Goal: Download file/media

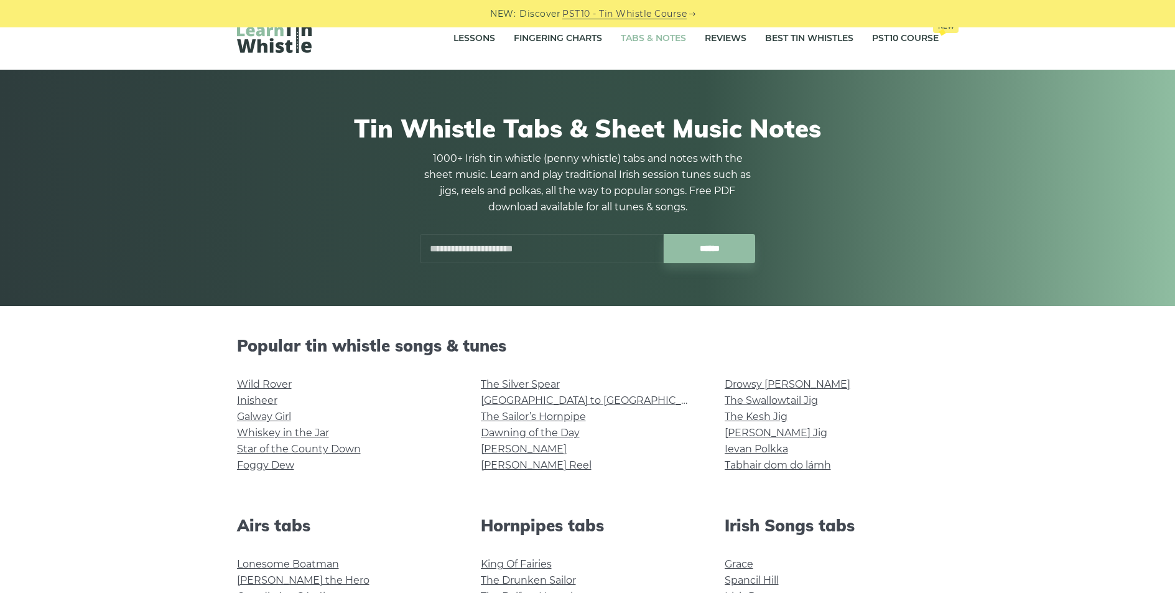
scroll to position [24, 0]
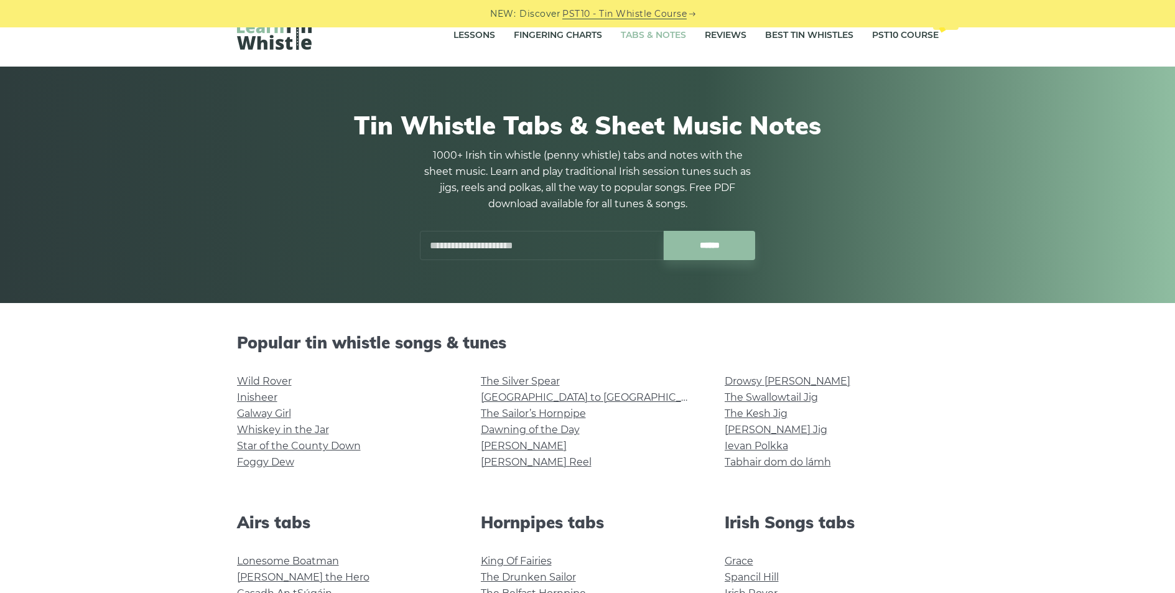
click at [452, 244] on input "text" at bounding box center [542, 245] width 244 height 29
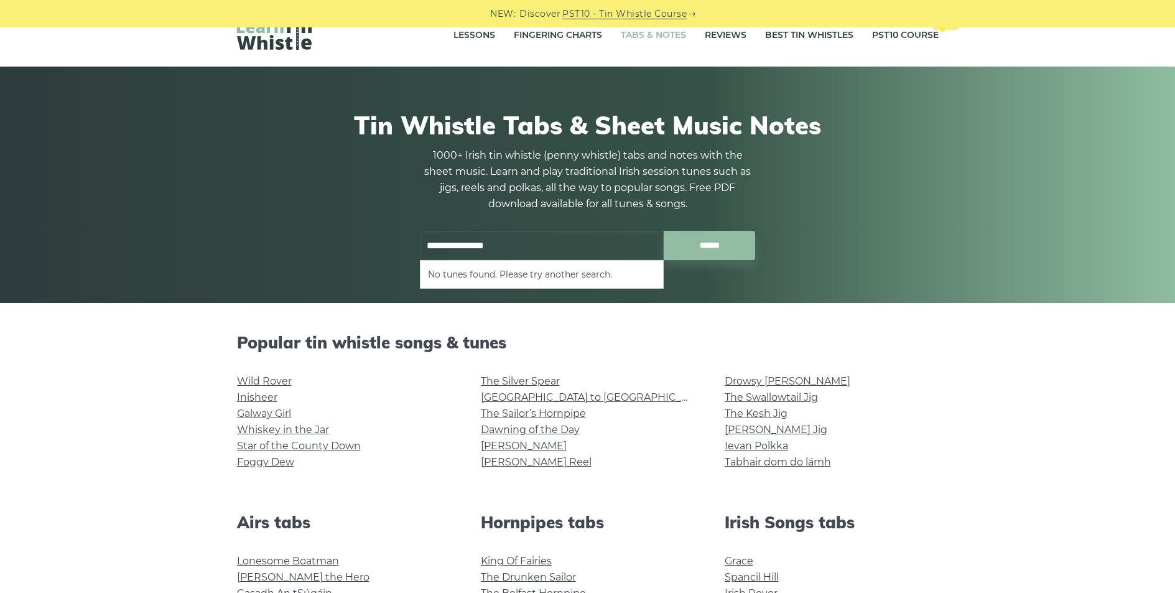
type input "**********"
click at [664, 231] on input "******" at bounding box center [709, 245] width 91 height 29
drag, startPoint x: 461, startPoint y: 245, endPoint x: 412, endPoint y: 244, distance: 48.5
click at [413, 244] on div "**********" at bounding box center [588, 245] width 366 height 29
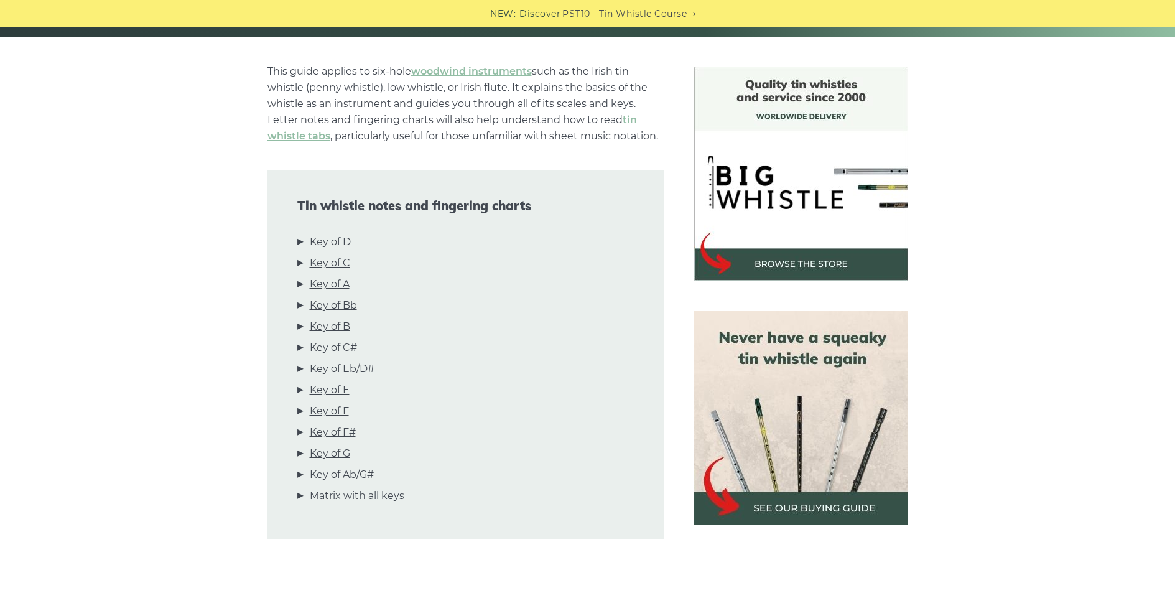
scroll to position [305, 0]
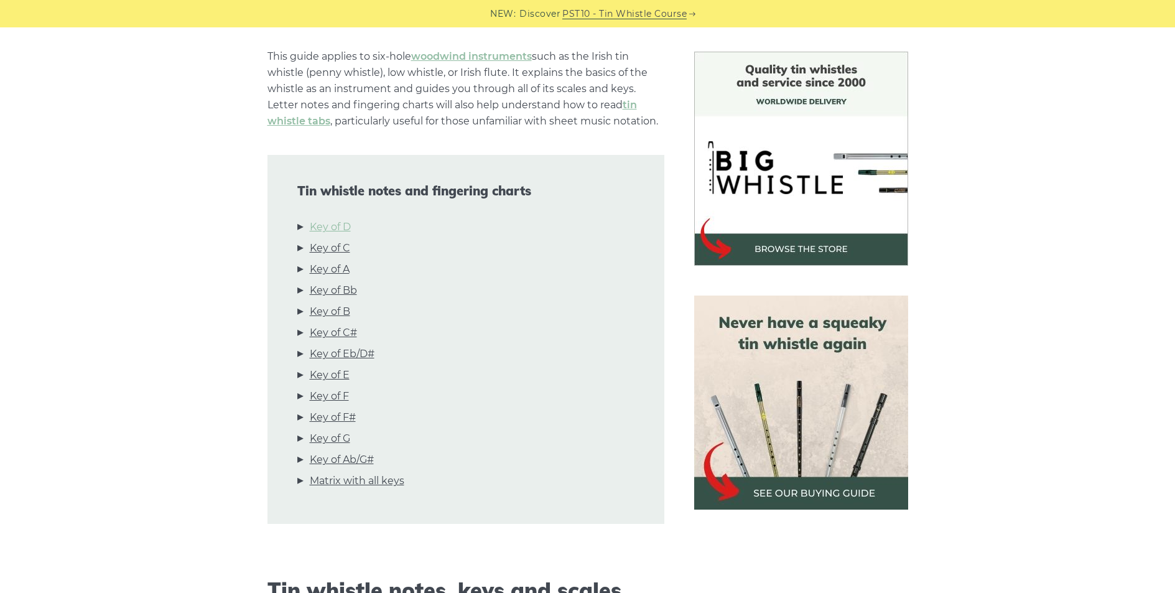
click at [330, 228] on link "Key of D" at bounding box center [330, 227] width 41 height 16
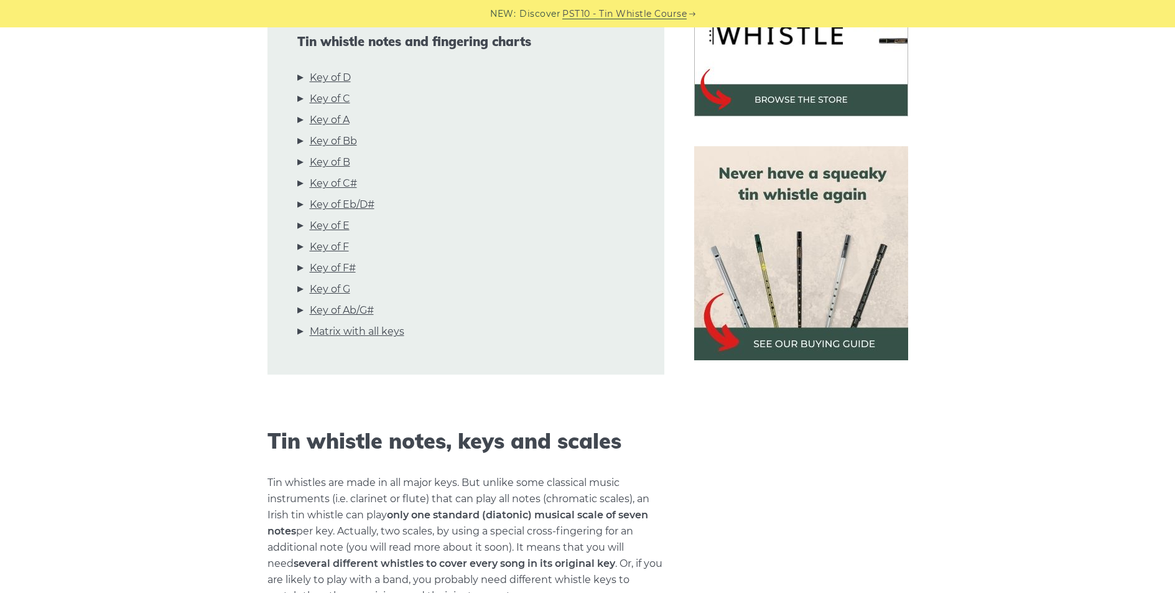
scroll to position [434, 0]
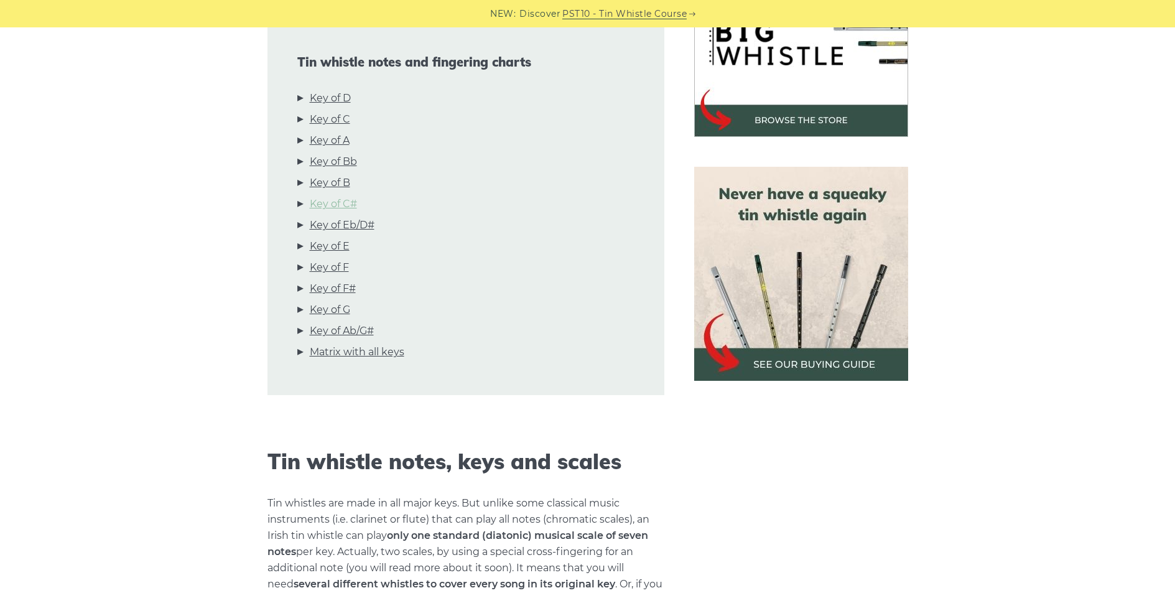
click at [346, 120] on link "Key of C" at bounding box center [330, 119] width 40 height 16
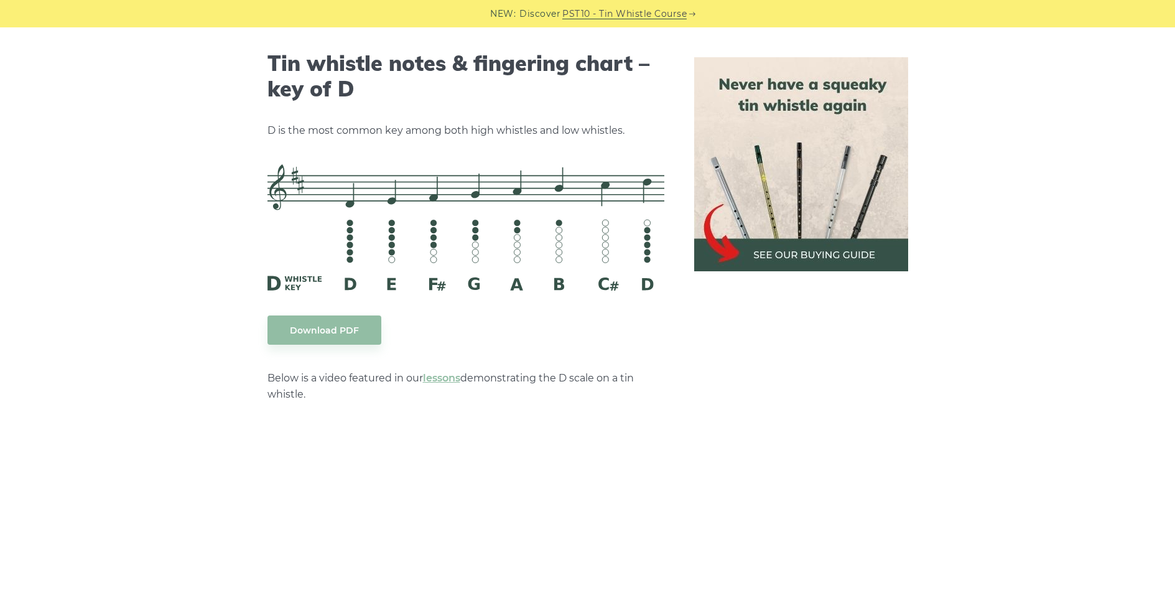
scroll to position [1935, 0]
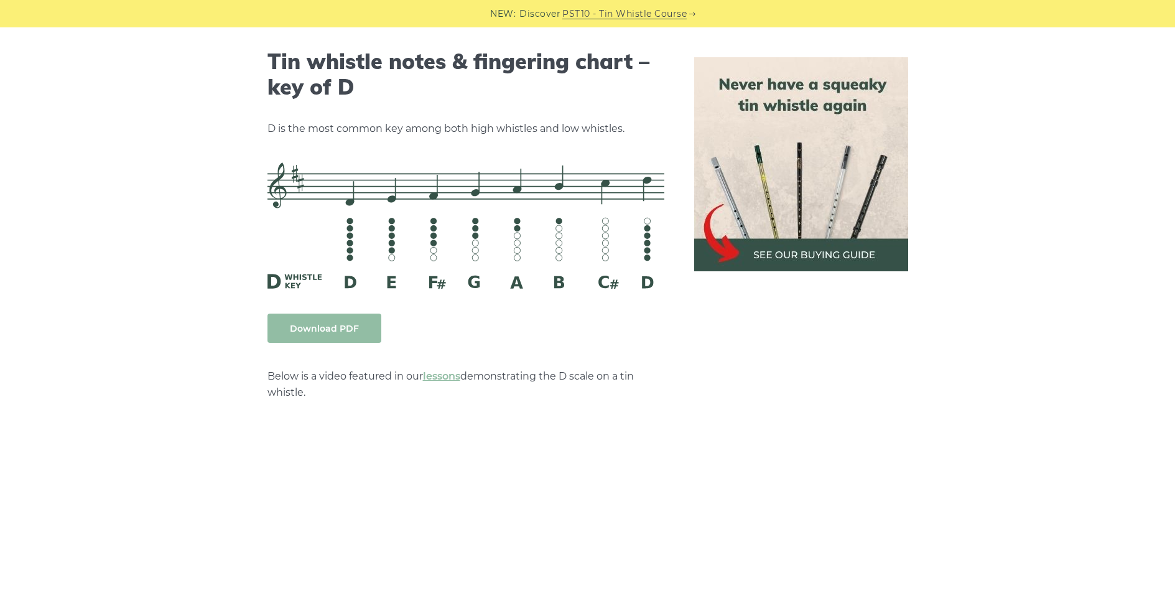
click at [336, 330] on link "Download PDF" at bounding box center [324, 327] width 114 height 29
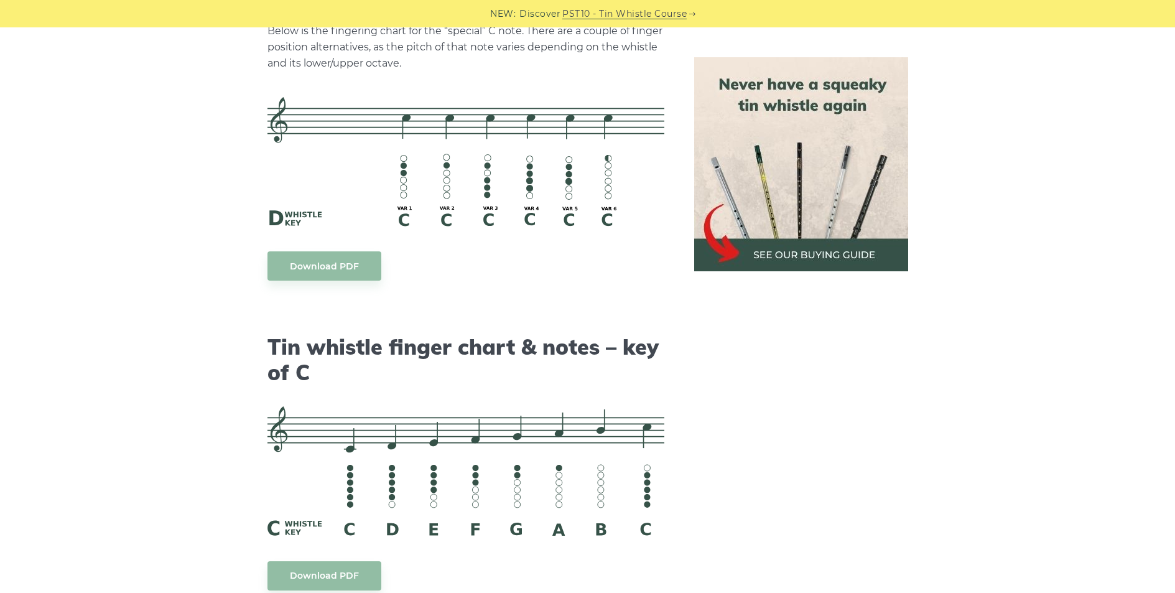
scroll to position [2864, 0]
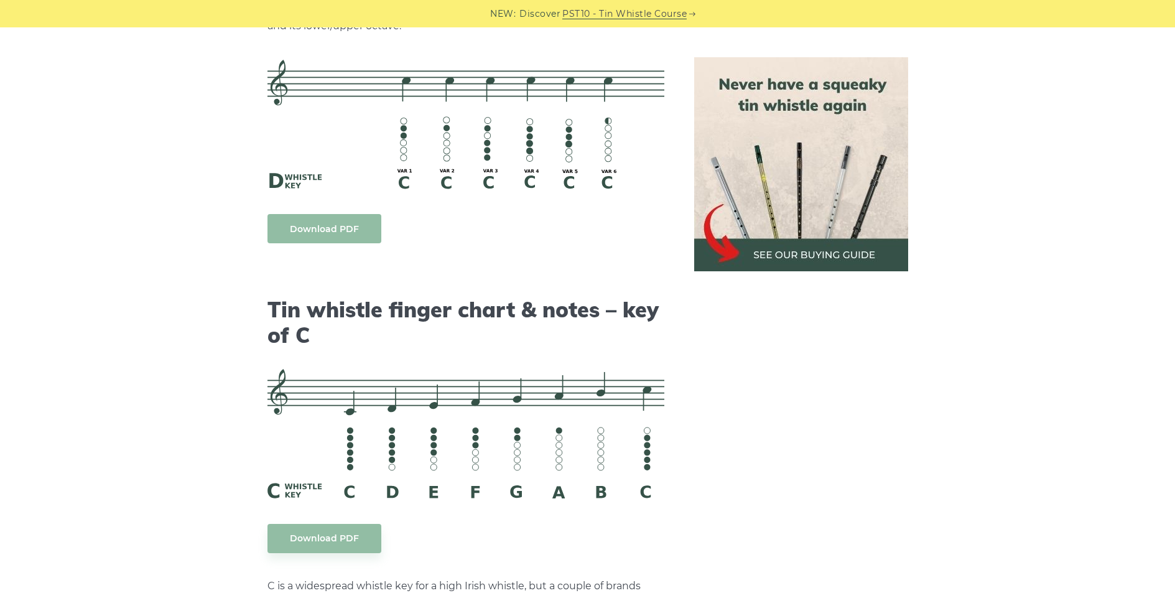
click at [329, 229] on link "Download PDF" at bounding box center [324, 228] width 114 height 29
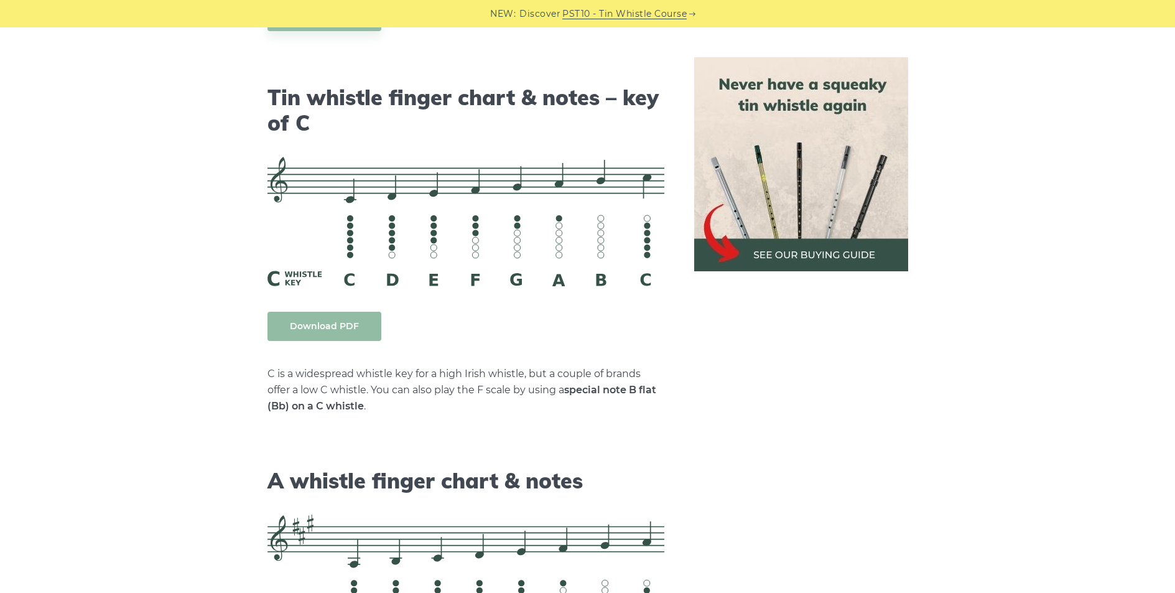
scroll to position [3086, 0]
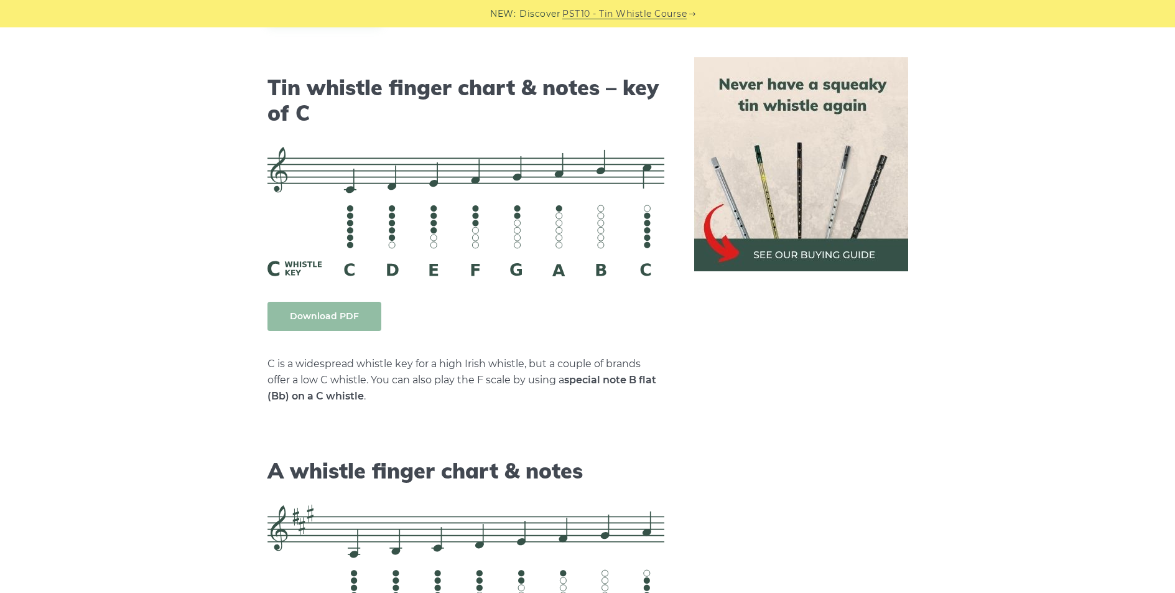
click at [341, 317] on link "Download PDF" at bounding box center [324, 316] width 114 height 29
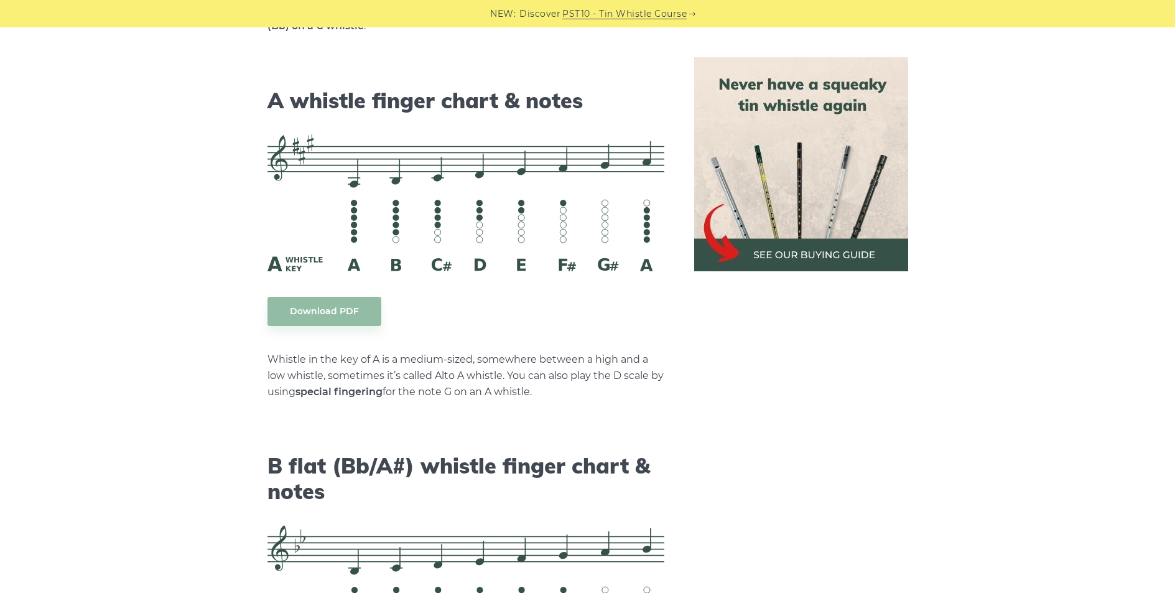
scroll to position [3457, 0]
click at [328, 313] on link "Download PDF" at bounding box center [324, 309] width 114 height 29
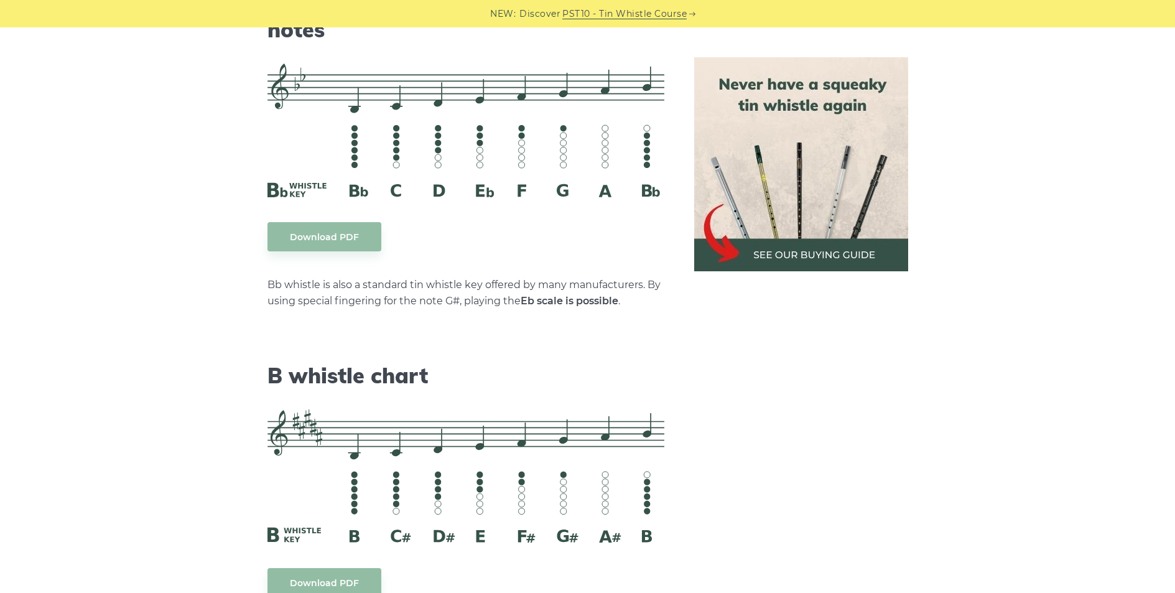
scroll to position [3983, 0]
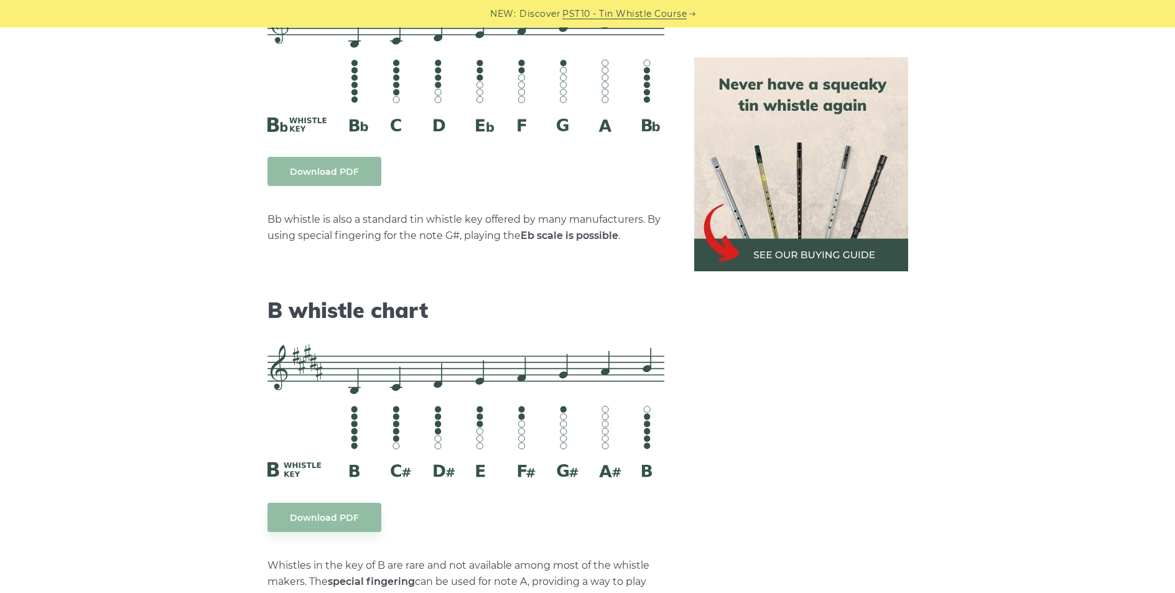
click at [346, 173] on link "Download PDF" at bounding box center [324, 171] width 114 height 29
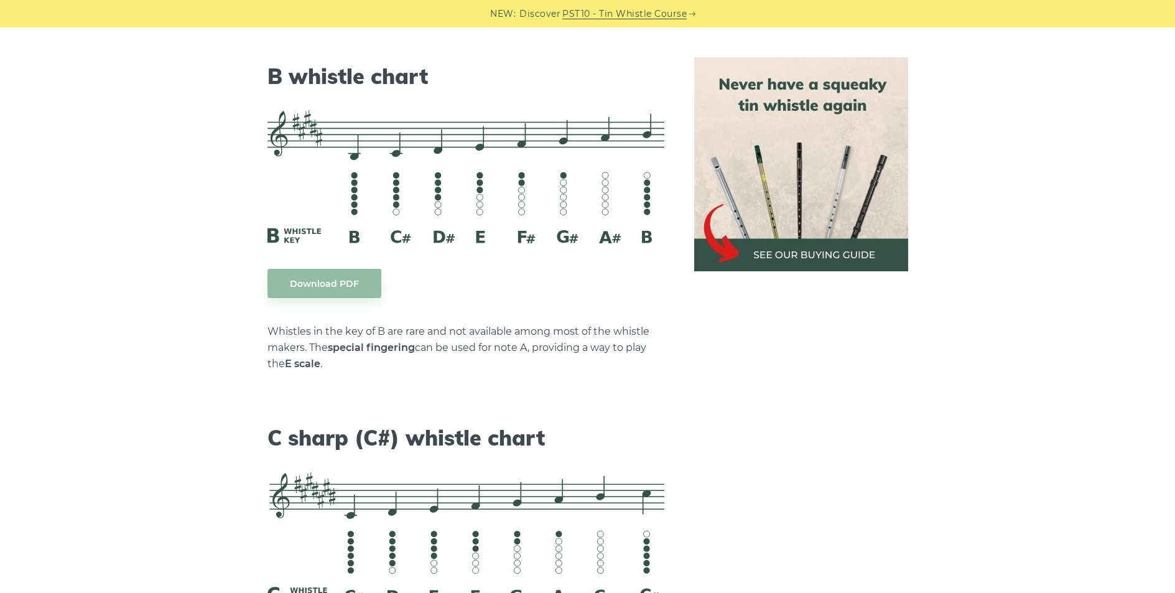
scroll to position [4221, 0]
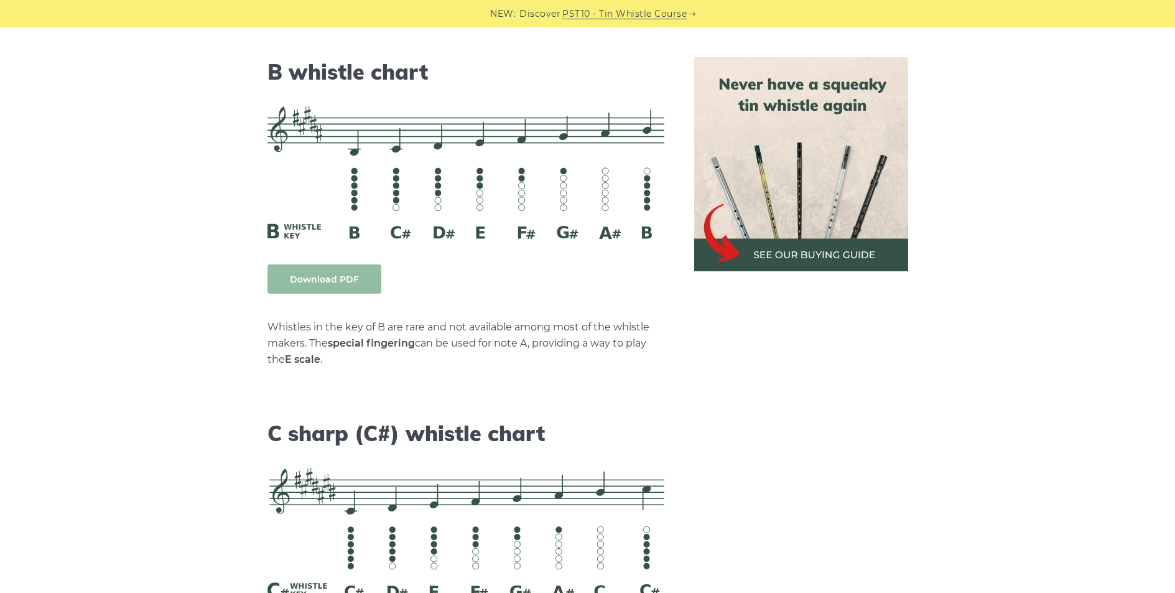
click at [357, 282] on link "Download PDF" at bounding box center [324, 278] width 114 height 29
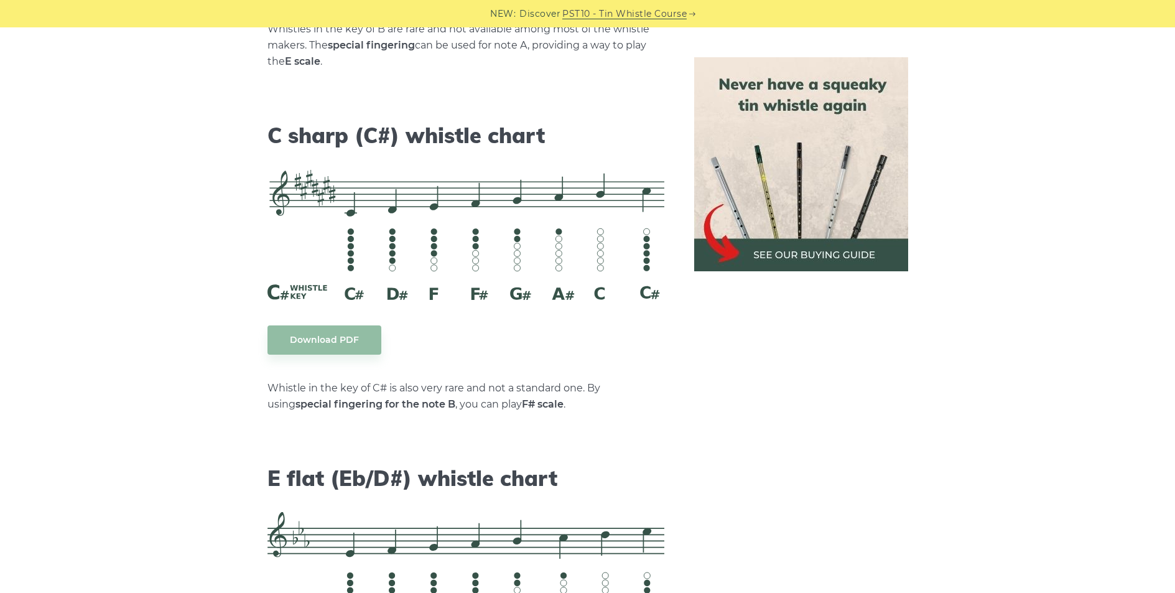
scroll to position [4558, 0]
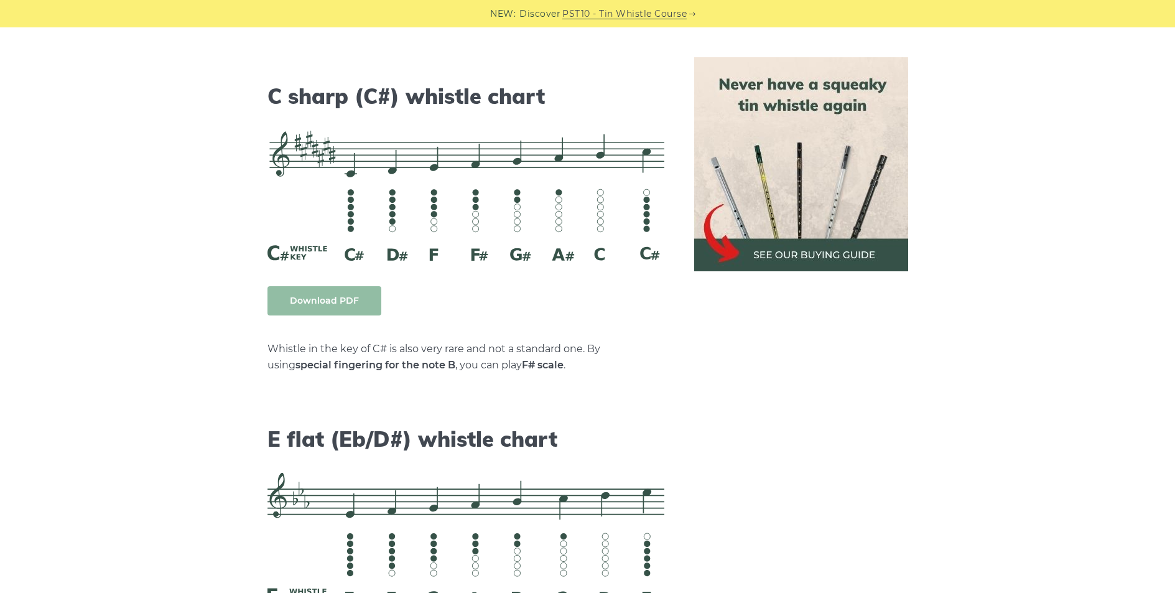
click at [340, 302] on link "Download PDF" at bounding box center [324, 300] width 114 height 29
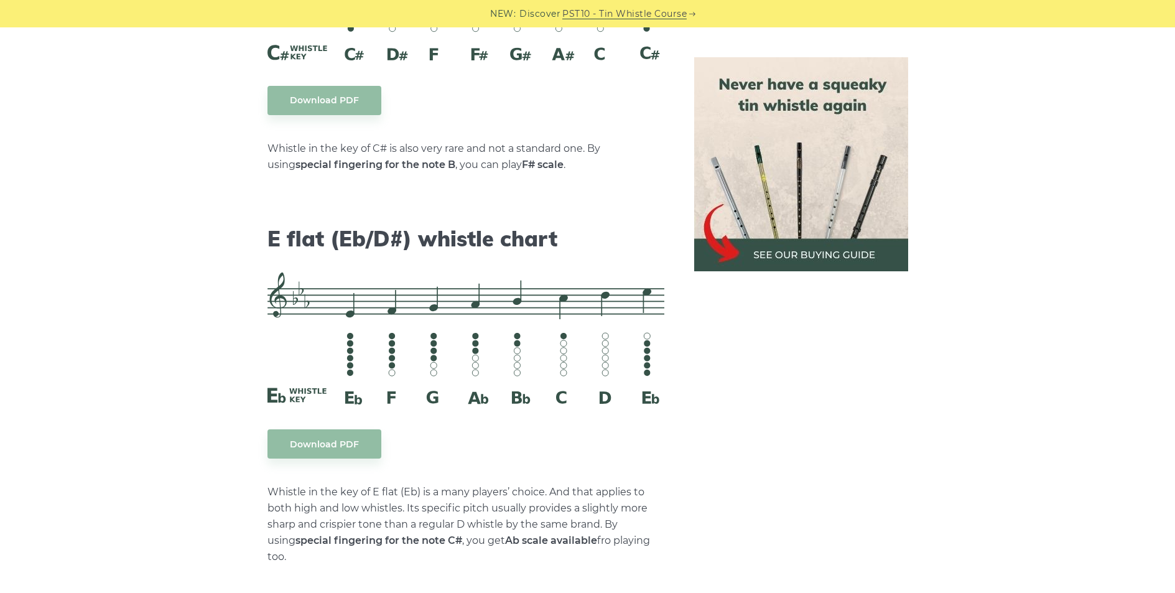
scroll to position [4842, 0]
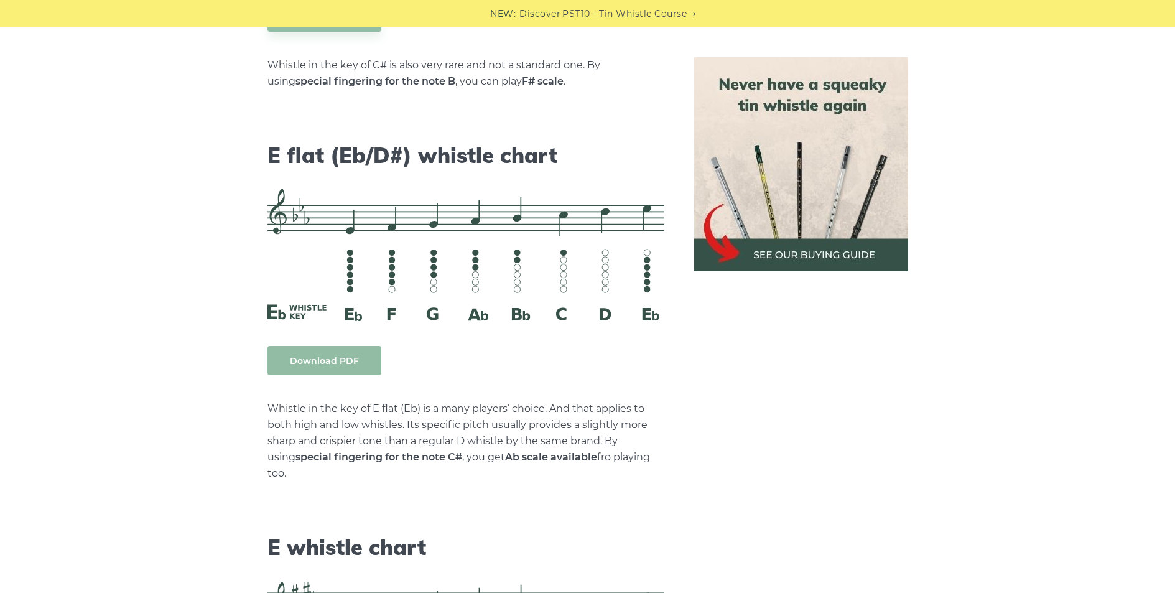
click at [349, 362] on link "Download PDF" at bounding box center [324, 360] width 114 height 29
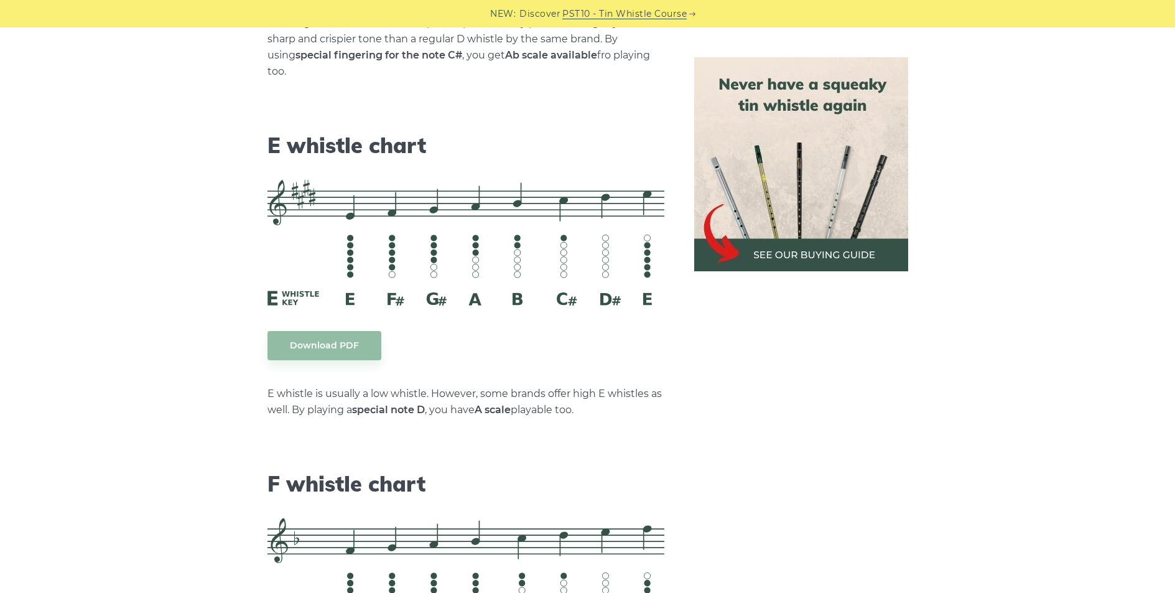
scroll to position [5301, 0]
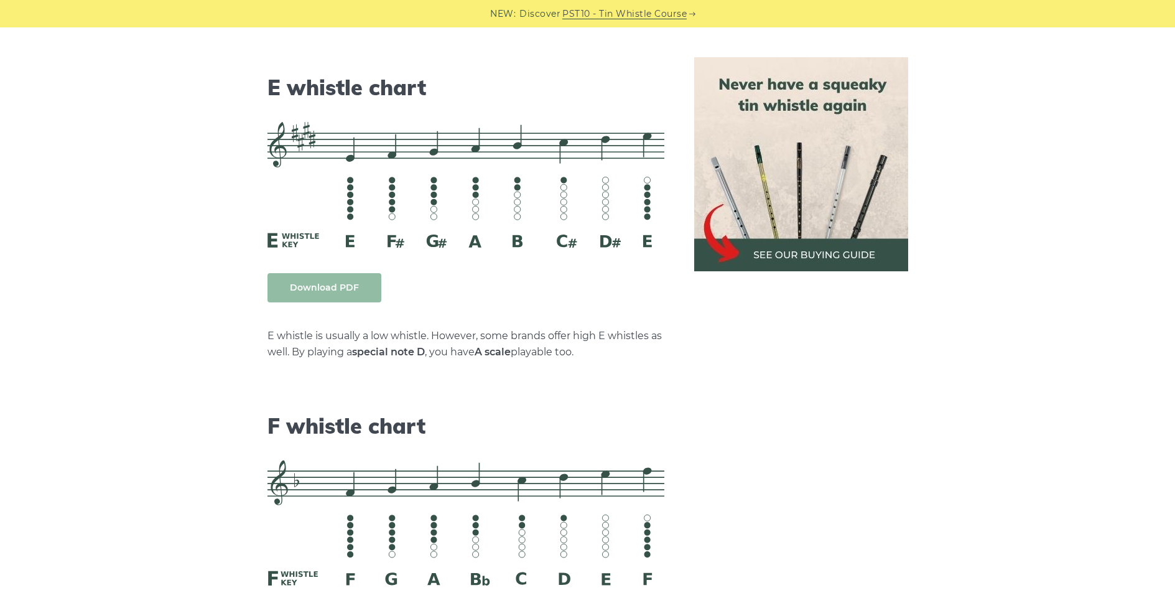
click at [343, 274] on link "Download PDF" at bounding box center [324, 287] width 114 height 29
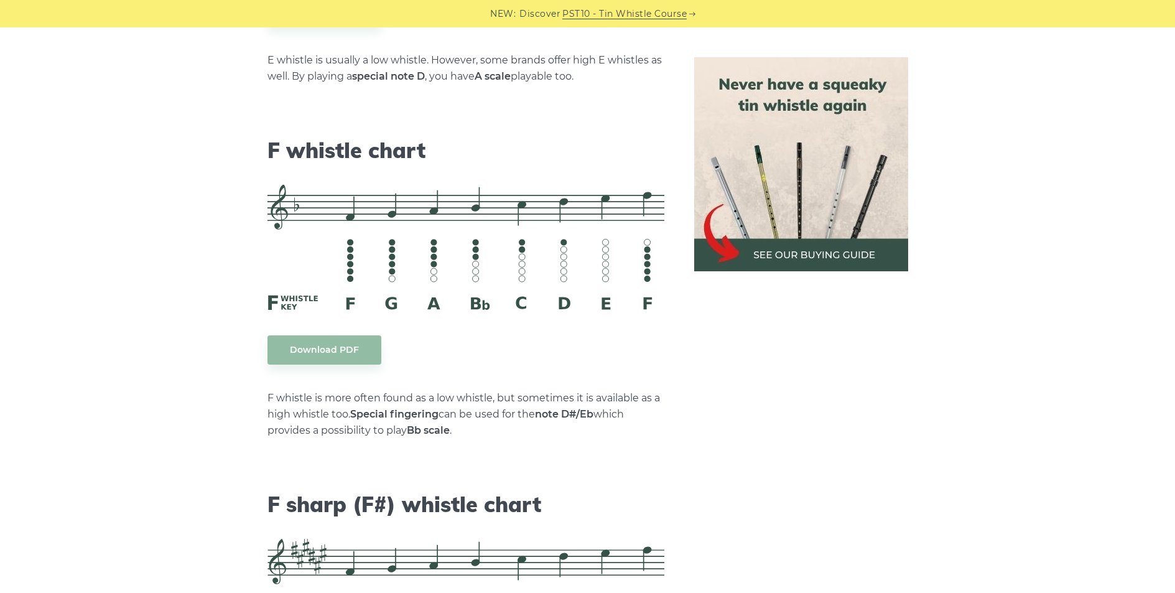
scroll to position [5579, 0]
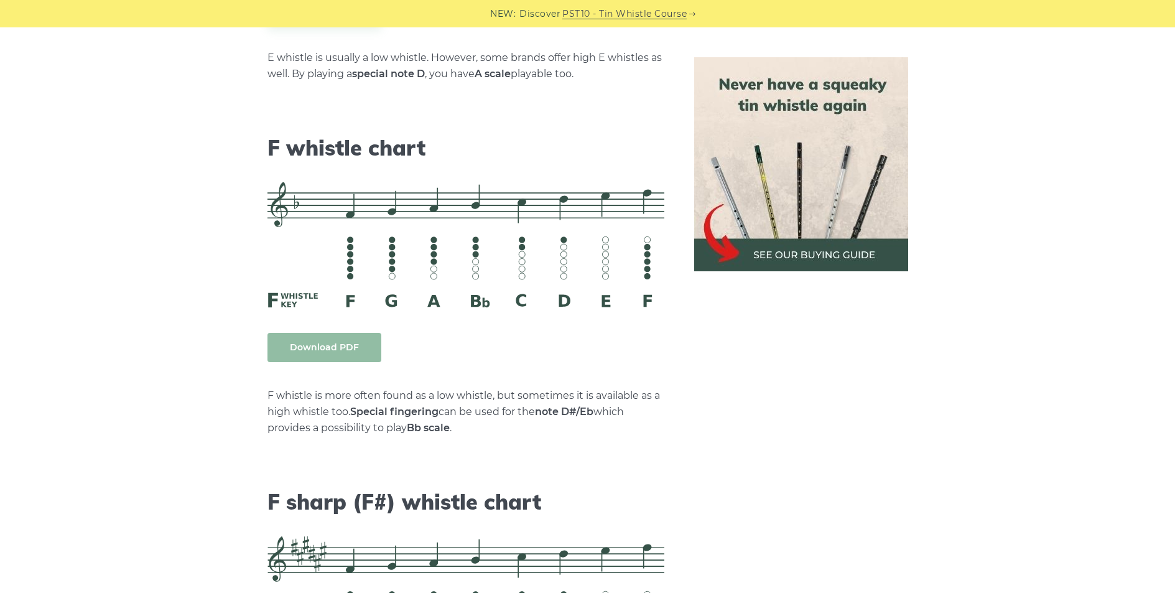
click at [353, 333] on link "Download PDF" at bounding box center [324, 347] width 114 height 29
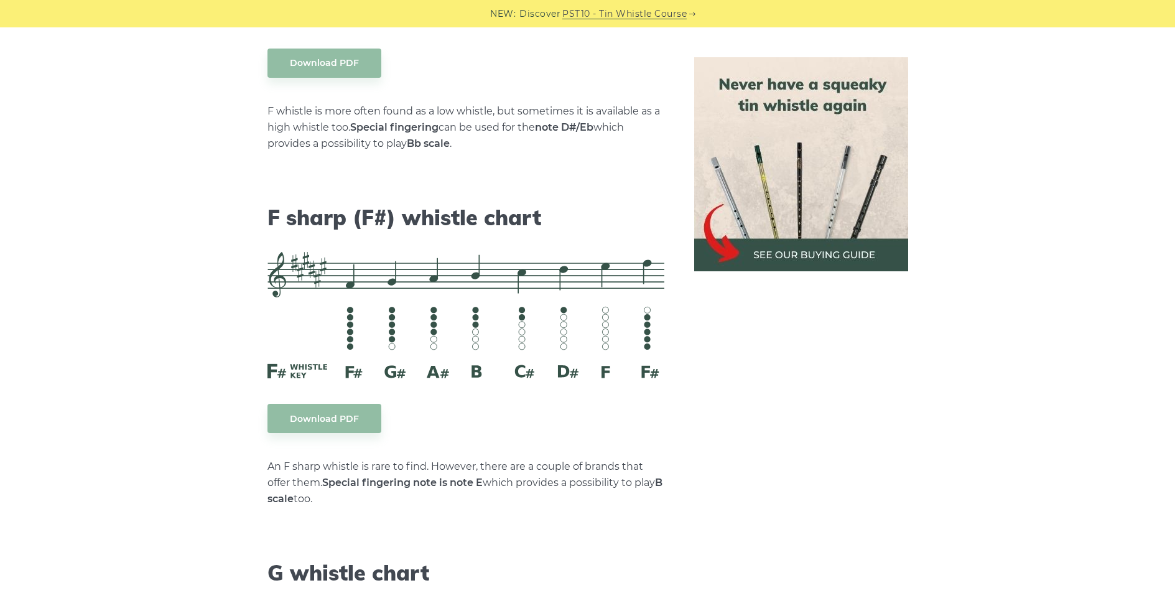
scroll to position [5864, 0]
click at [324, 403] on link "Download PDF" at bounding box center [324, 417] width 114 height 29
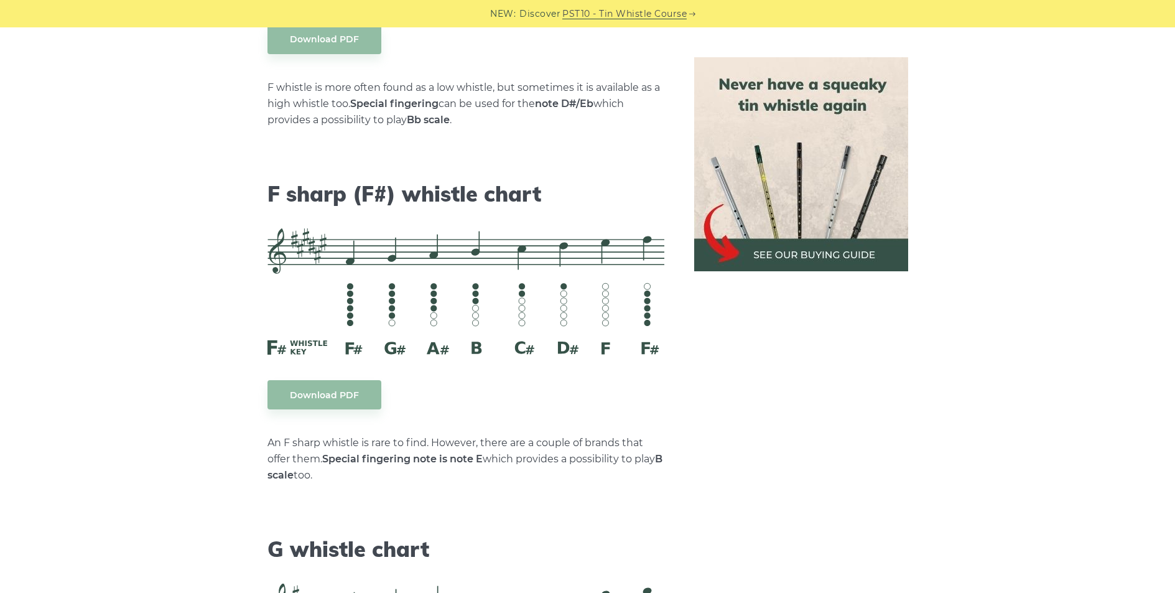
scroll to position [5916, 0]
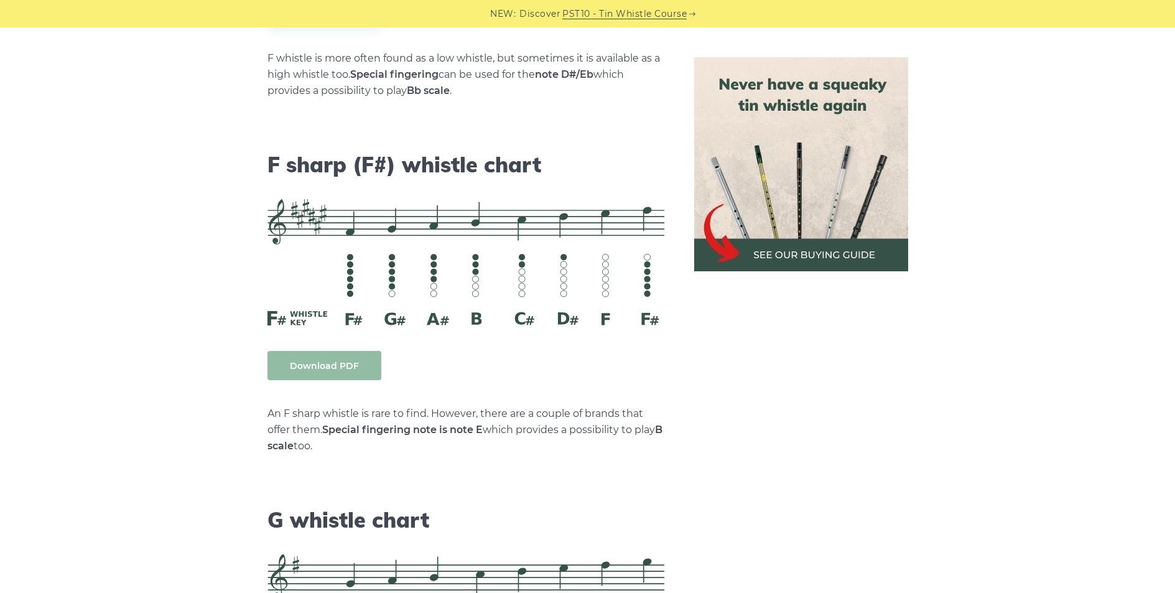
click at [356, 355] on link "Download PDF" at bounding box center [324, 365] width 114 height 29
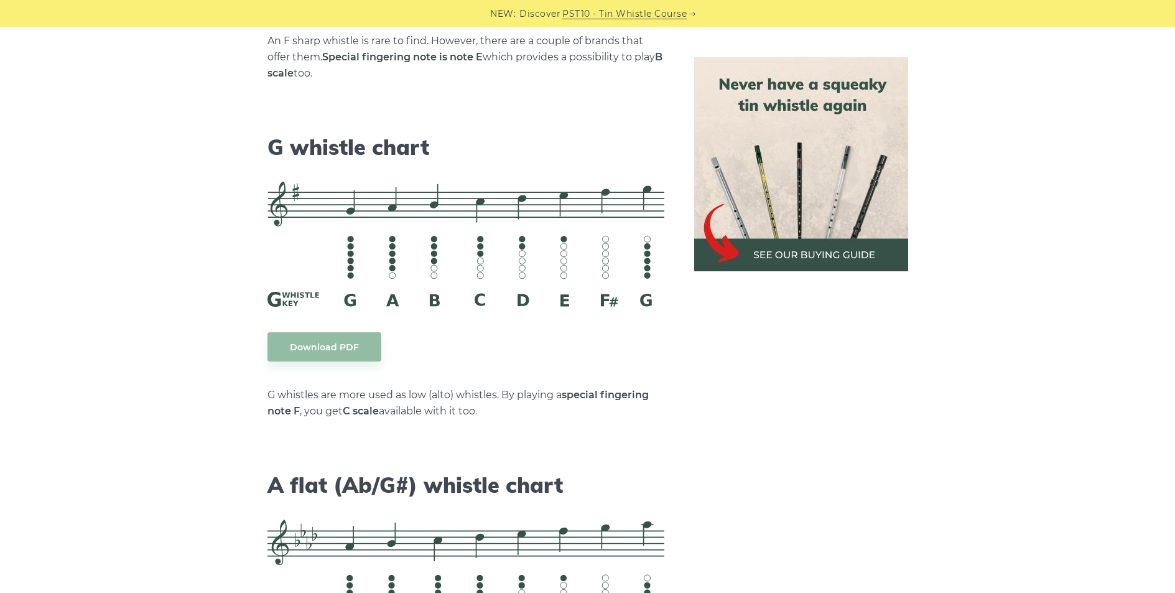
scroll to position [6291, 0]
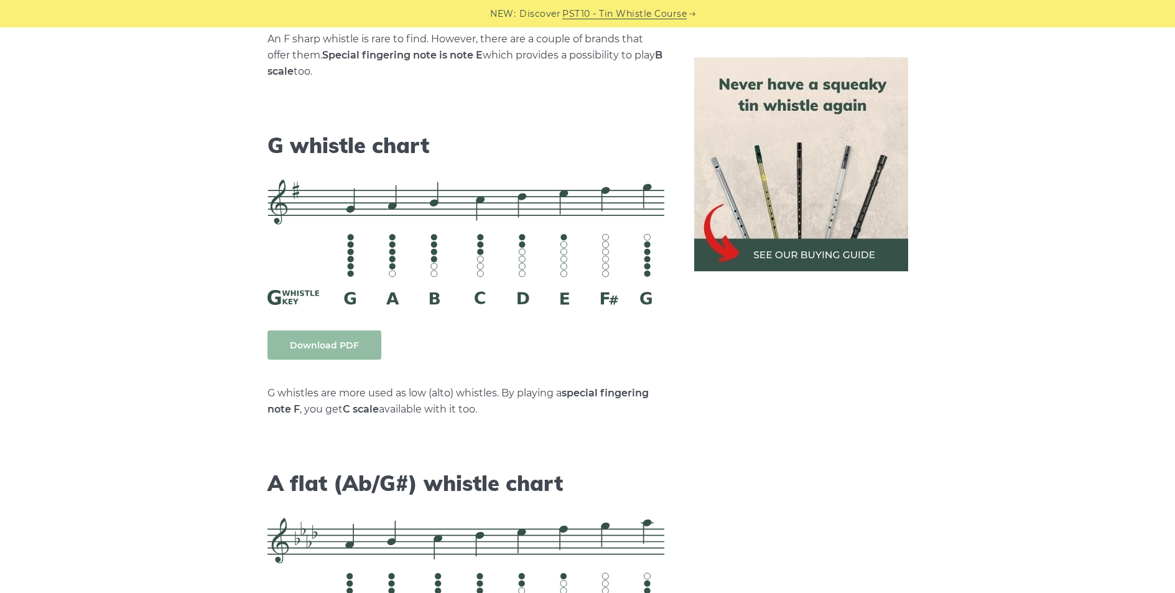
click at [320, 333] on link "Download PDF" at bounding box center [324, 344] width 114 height 29
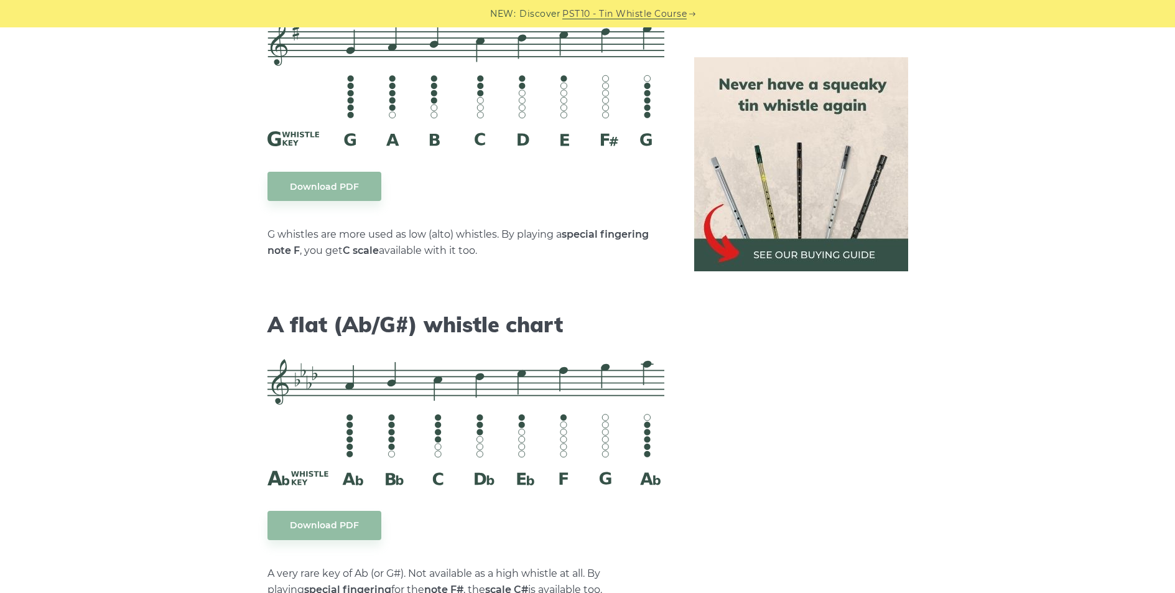
scroll to position [6485, 0]
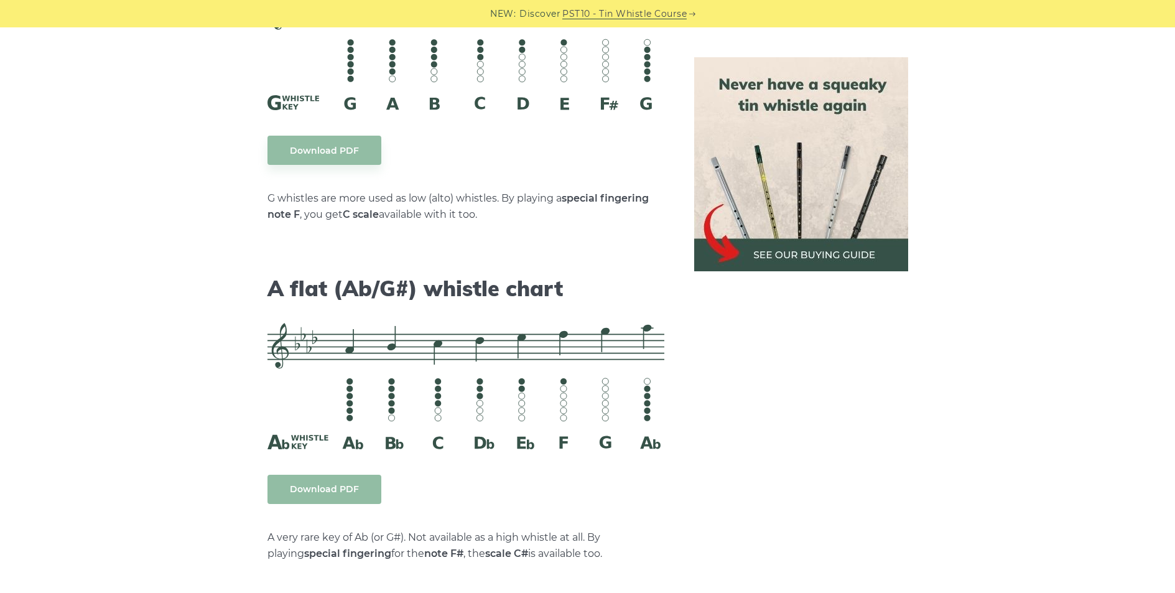
click at [336, 475] on link "Download PDF" at bounding box center [324, 489] width 114 height 29
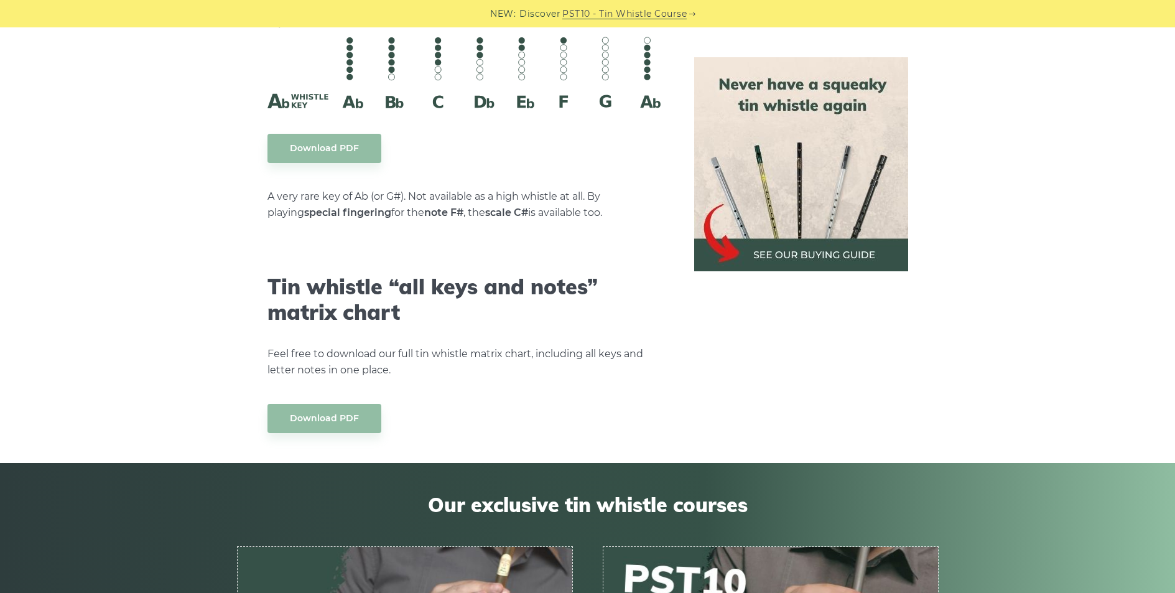
scroll to position [6829, 0]
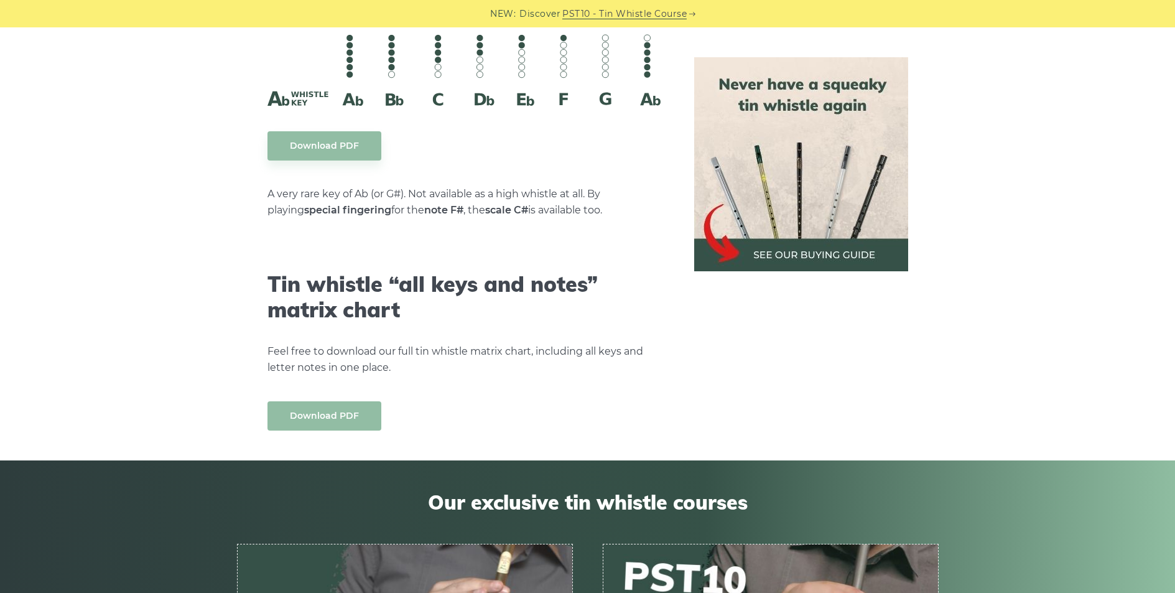
click at [329, 401] on link "Download PDF" at bounding box center [324, 415] width 114 height 29
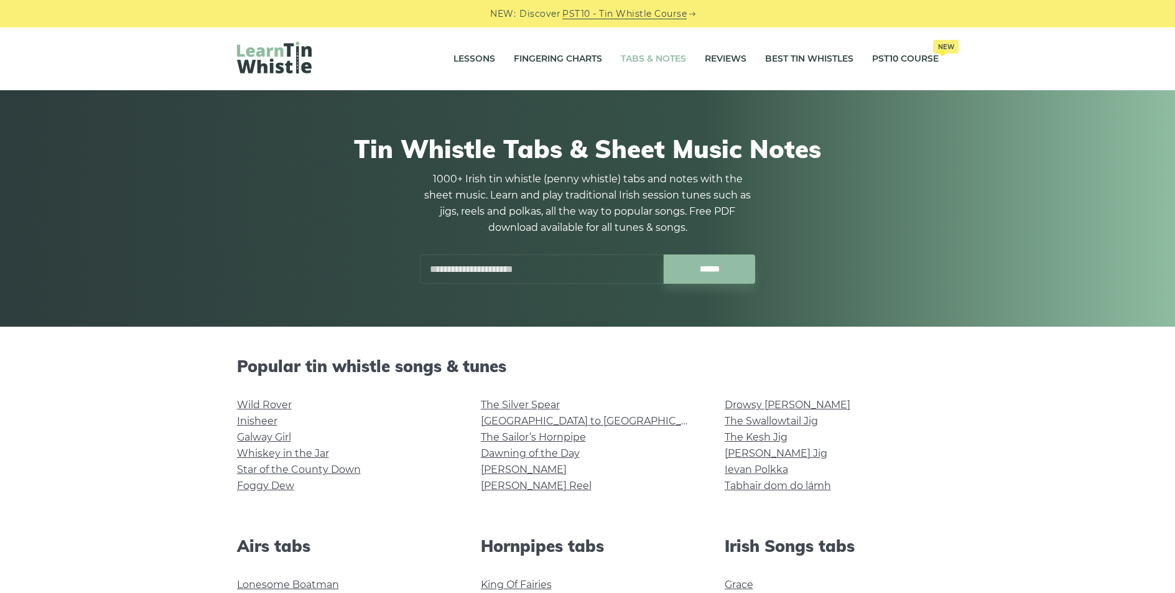
click at [463, 271] on input "text" at bounding box center [542, 268] width 244 height 29
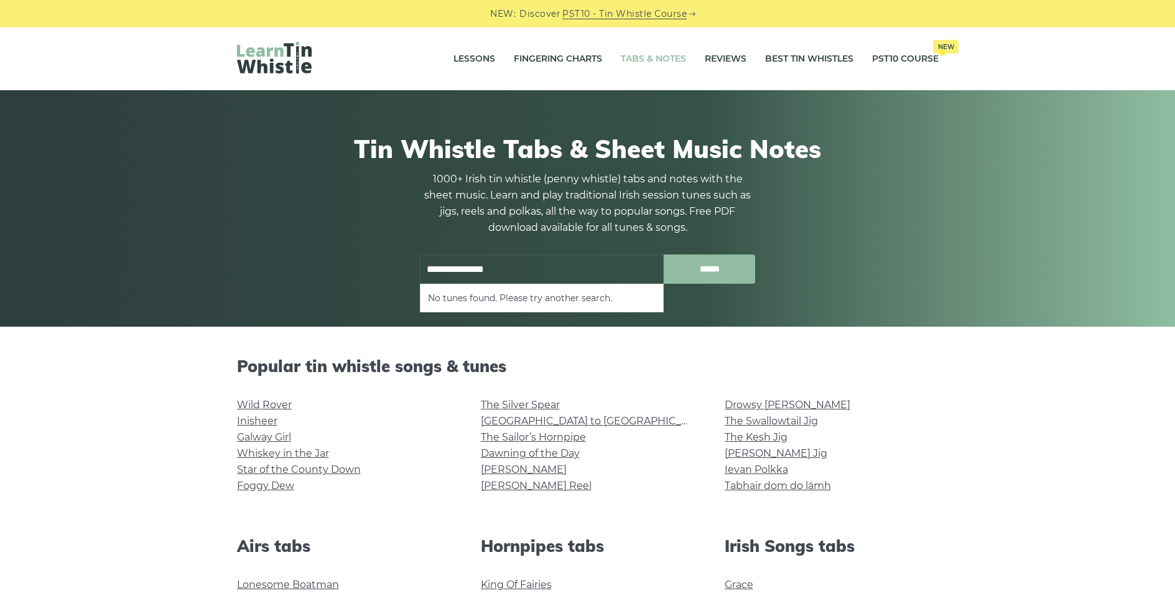
type input "**********"
click at [717, 269] on input "******" at bounding box center [709, 268] width 91 height 29
